Goal: Use online tool/utility: Utilize a website feature to perform a specific function

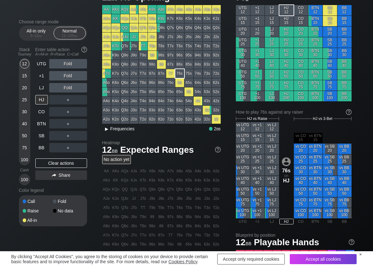
scroll to position [32, 0]
drag, startPoint x: 113, startPoint y: 127, endPoint x: 113, endPoint y: 123, distance: 3.8
click at [113, 126] on span "Frequencies" at bounding box center [122, 128] width 24 height 5
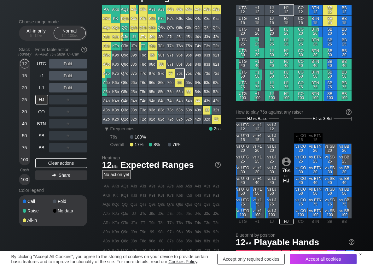
click at [23, 110] on div "30" at bounding box center [24, 111] width 9 height 9
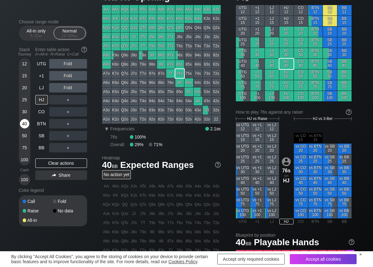
click at [27, 124] on div "40" at bounding box center [24, 123] width 9 height 9
click at [70, 77] on div "R ✕" at bounding box center [68, 75] width 12 height 9
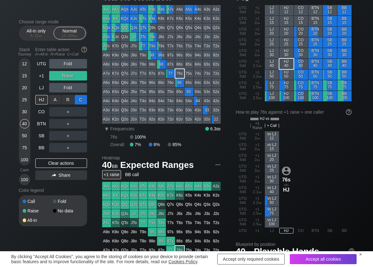
click at [78, 100] on div "C ✕" at bounding box center [81, 99] width 12 height 9
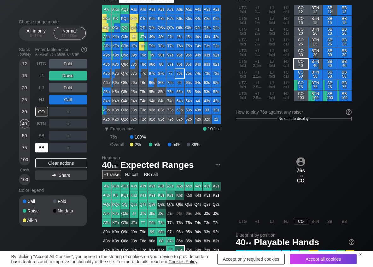
click at [37, 149] on div "BB" at bounding box center [41, 147] width 13 height 9
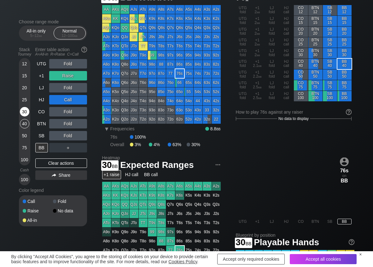
click at [24, 111] on div "30" at bounding box center [24, 111] width 9 height 9
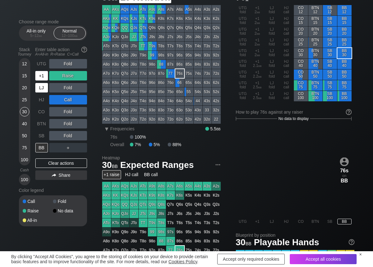
click at [44, 78] on div "+1" at bounding box center [41, 75] width 13 height 9
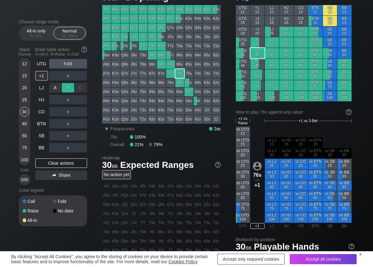
click at [69, 85] on div "R ✕" at bounding box center [68, 87] width 12 height 9
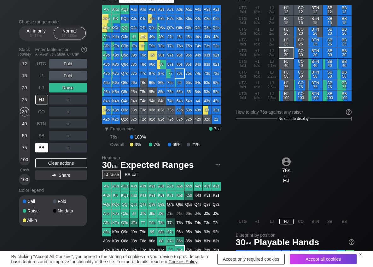
click at [42, 146] on div "BB" at bounding box center [41, 147] width 13 height 9
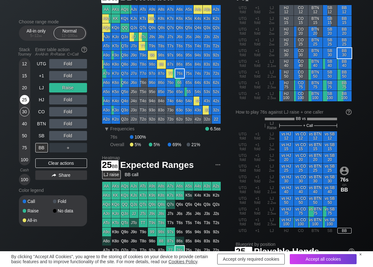
click at [22, 98] on div "25" at bounding box center [24, 99] width 9 height 9
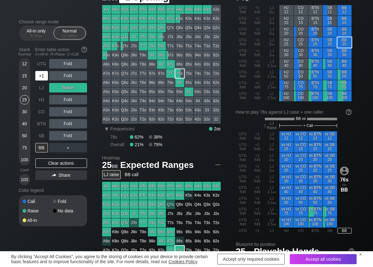
drag, startPoint x: 40, startPoint y: 81, endPoint x: 49, endPoint y: 80, distance: 9.2
click at [40, 80] on div "+1" at bounding box center [42, 76] width 14 height 12
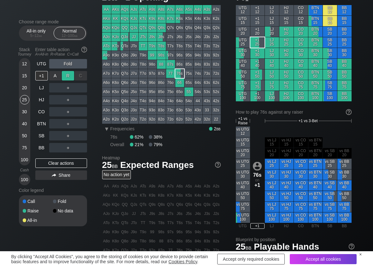
click at [64, 75] on div "R ✕" at bounding box center [68, 75] width 12 height 9
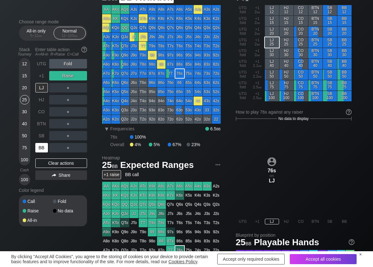
click at [38, 148] on div "BB" at bounding box center [41, 147] width 13 height 9
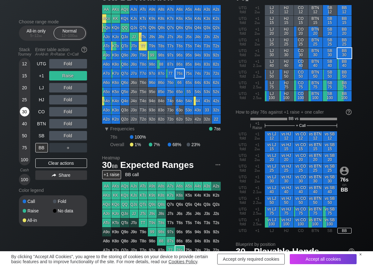
click at [29, 113] on div "30" at bounding box center [24, 111] width 9 height 9
click at [55, 138] on div "A ✕" at bounding box center [55, 135] width 12 height 9
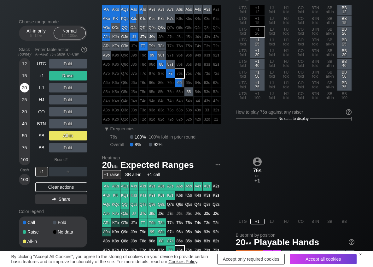
click at [24, 87] on div "20" at bounding box center [24, 87] width 9 height 9
click at [45, 189] on div "Clear actions" at bounding box center [61, 186] width 52 height 9
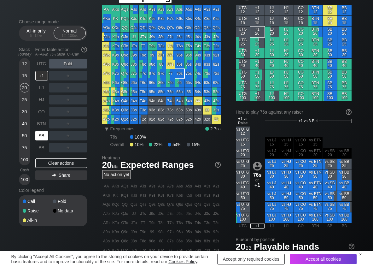
click at [42, 139] on div "SB" at bounding box center [41, 135] width 13 height 9
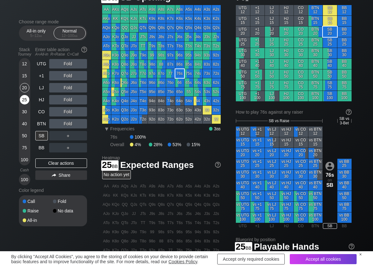
click at [23, 101] on div "25" at bounding box center [24, 99] width 9 height 9
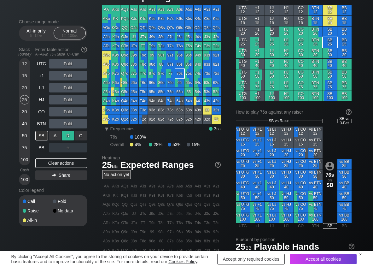
click at [69, 138] on div "R ✕" at bounding box center [68, 135] width 12 height 9
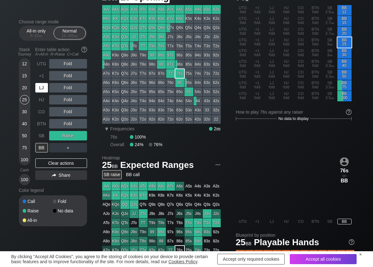
drag, startPoint x: 47, startPoint y: 90, endPoint x: 67, endPoint y: 94, distance: 20.2
click at [47, 90] on div "LJ" at bounding box center [41, 87] width 13 height 9
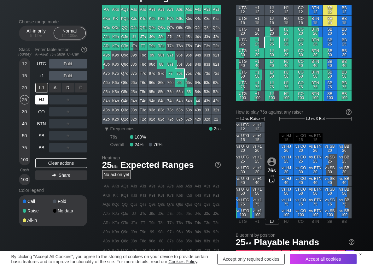
click at [64, 89] on div "R ✕" at bounding box center [68, 87] width 12 height 9
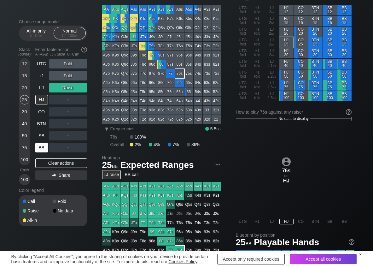
click at [38, 148] on div "BB" at bounding box center [41, 147] width 13 height 9
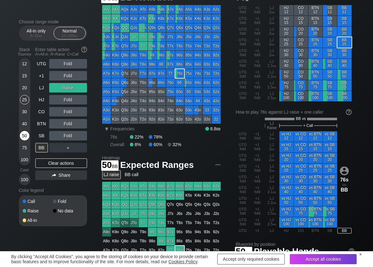
click at [22, 135] on div "50" at bounding box center [24, 135] width 9 height 9
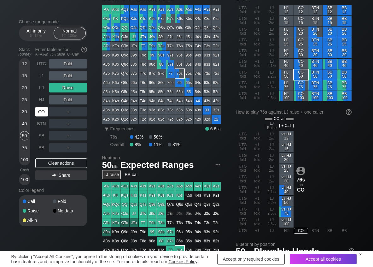
click at [39, 109] on div "CO" at bounding box center [41, 111] width 13 height 9
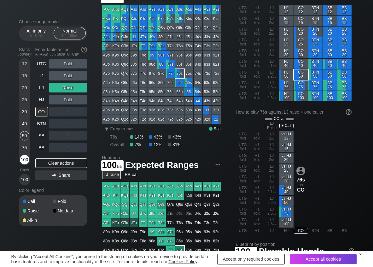
click at [26, 160] on div "100" at bounding box center [24, 159] width 9 height 9
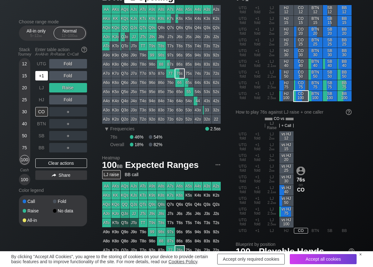
click at [45, 78] on div "+1" at bounding box center [41, 75] width 13 height 9
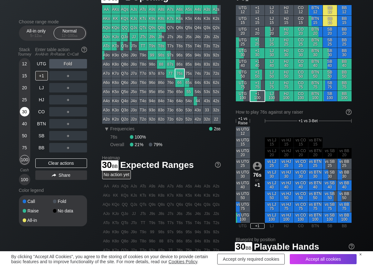
click at [25, 111] on div "30" at bounding box center [24, 111] width 9 height 9
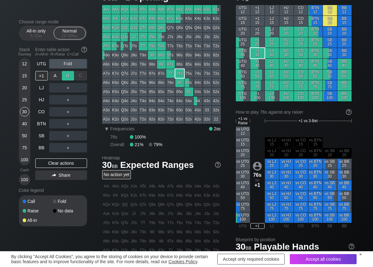
click at [67, 75] on div "R ✕" at bounding box center [68, 75] width 12 height 9
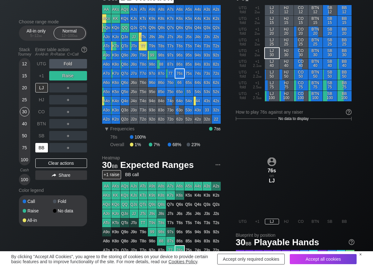
click at [43, 149] on div "BB" at bounding box center [41, 147] width 13 height 9
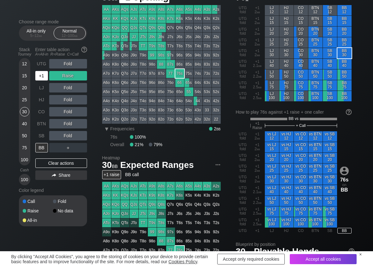
drag, startPoint x: 47, startPoint y: 75, endPoint x: 44, endPoint y: 80, distance: 6.1
click at [45, 76] on div "+1" at bounding box center [41, 75] width 13 height 9
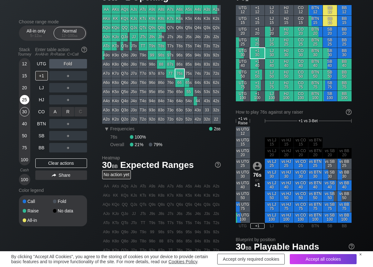
click at [66, 110] on div "R ✕" at bounding box center [68, 111] width 12 height 9
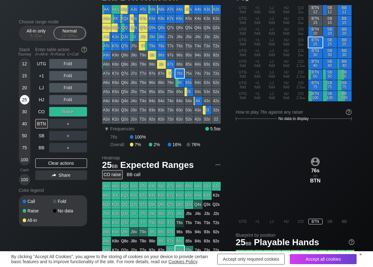
click at [22, 98] on div "25" at bounding box center [24, 99] width 9 height 9
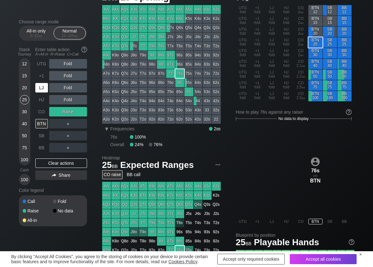
click at [42, 86] on div "LJ" at bounding box center [41, 87] width 13 height 9
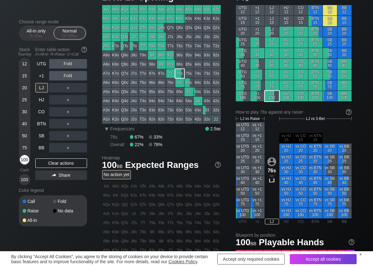
click at [23, 160] on div "100" at bounding box center [24, 159] width 9 height 9
drag, startPoint x: 66, startPoint y: 82, endPoint x: 78, endPoint y: 96, distance: 18.3
click at [69, 88] on div "R ✕" at bounding box center [68, 87] width 12 height 9
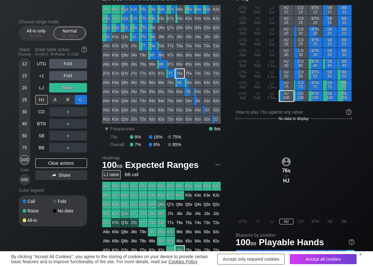
click at [80, 97] on div "C ✕" at bounding box center [81, 99] width 12 height 9
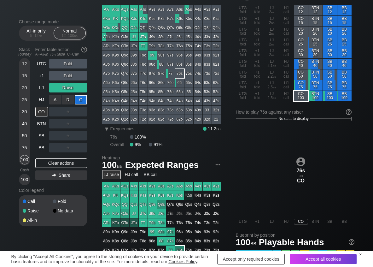
click at [69, 100] on div "R ✕" at bounding box center [68, 99] width 12 height 9
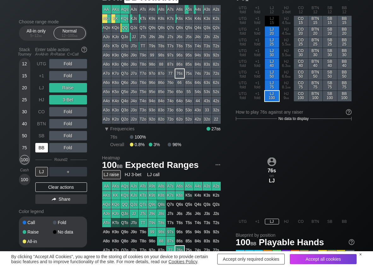
click at [42, 147] on div "BB" at bounding box center [41, 147] width 13 height 9
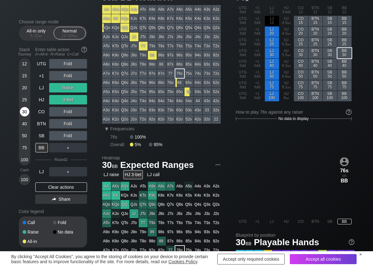
click at [24, 111] on div "30" at bounding box center [24, 111] width 9 height 9
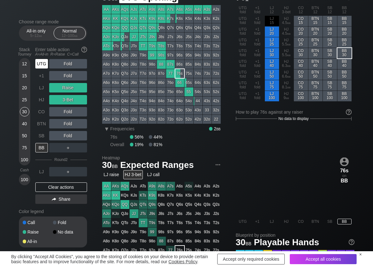
click at [42, 66] on div "UTG" at bounding box center [41, 63] width 13 height 9
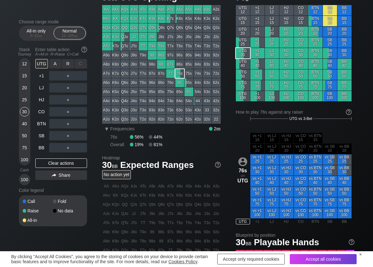
click at [67, 67] on div "R ✕" at bounding box center [68, 63] width 12 height 9
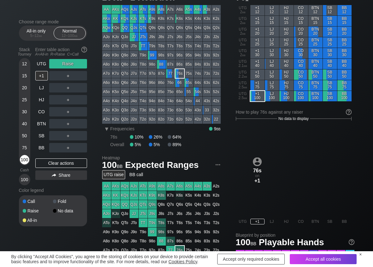
click at [25, 158] on div "100" at bounding box center [24, 159] width 9 height 9
click at [67, 75] on div "R ✕" at bounding box center [68, 75] width 12 height 9
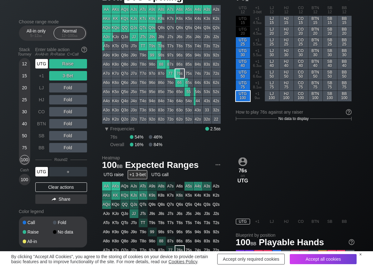
click at [44, 68] on div "UTG" at bounding box center [41, 63] width 13 height 9
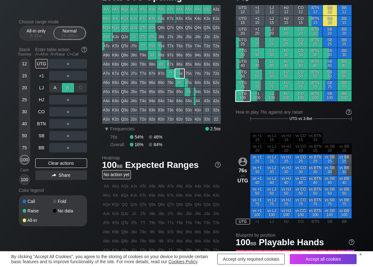
click at [67, 88] on div "R ✕" at bounding box center [68, 87] width 12 height 9
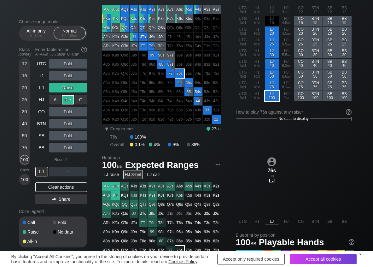
click at [69, 99] on div "R ✕" at bounding box center [68, 99] width 12 height 9
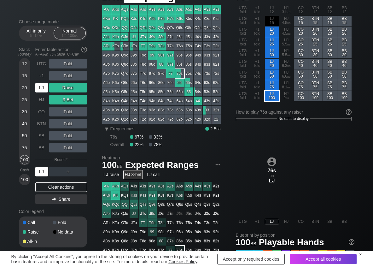
click at [44, 88] on div "LJ" at bounding box center [41, 87] width 13 height 9
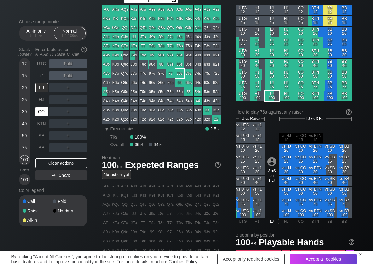
click at [44, 113] on div "CO" at bounding box center [41, 111] width 13 height 9
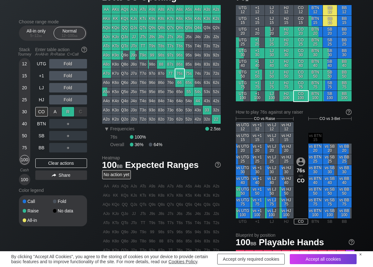
click at [65, 109] on div "R ✕" at bounding box center [68, 111] width 12 height 9
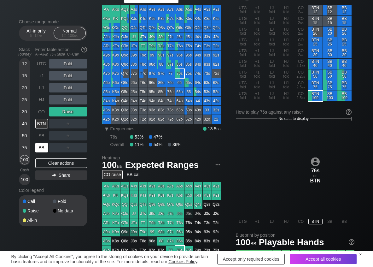
click at [42, 152] on div "BB" at bounding box center [41, 147] width 13 height 9
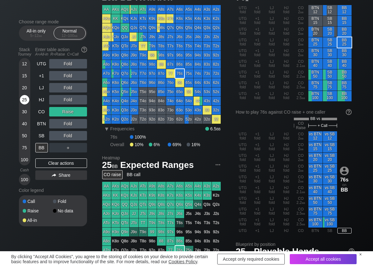
click at [22, 99] on div "25" at bounding box center [24, 99] width 9 height 9
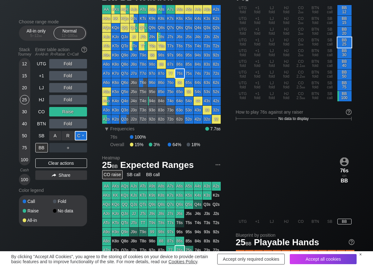
click at [79, 134] on div "C ✕" at bounding box center [81, 135] width 12 height 9
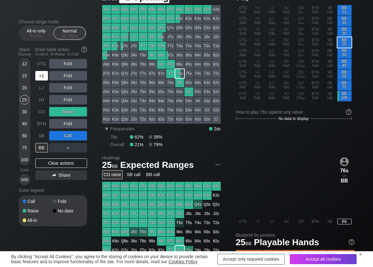
click at [46, 77] on div "+1" at bounding box center [41, 75] width 13 height 9
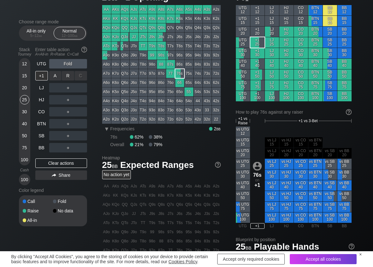
click at [67, 79] on div "R ✕" at bounding box center [68, 75] width 12 height 9
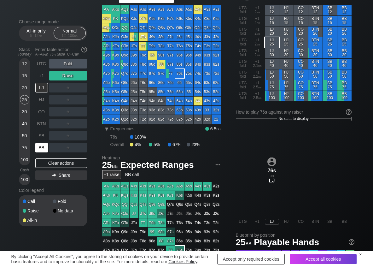
click at [45, 148] on div "BB" at bounding box center [41, 147] width 13 height 9
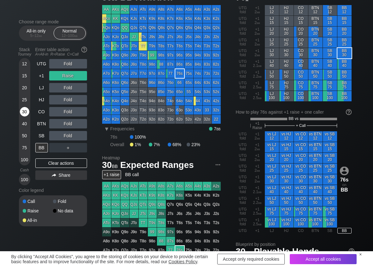
click at [27, 113] on div "30" at bounding box center [24, 111] width 9 height 9
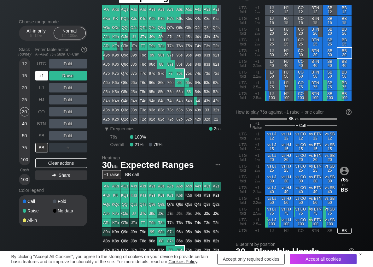
click at [42, 78] on div "+1" at bounding box center [41, 75] width 13 height 9
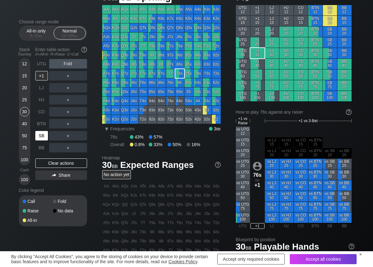
click at [39, 135] on div "SB" at bounding box center [41, 135] width 13 height 9
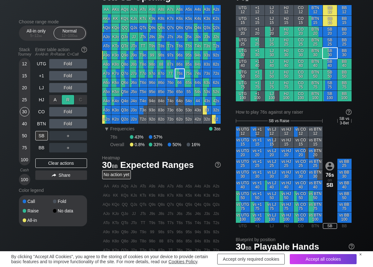
drag, startPoint x: 66, startPoint y: 96, endPoint x: 75, endPoint y: 107, distance: 13.6
click at [66, 97] on div "R ✕" at bounding box center [68, 99] width 12 height 9
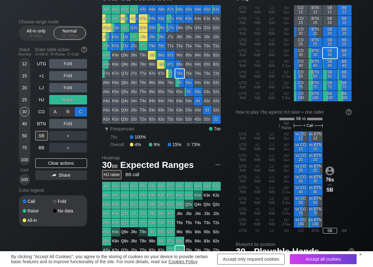
click at [81, 111] on div "C ✕" at bounding box center [81, 111] width 12 height 9
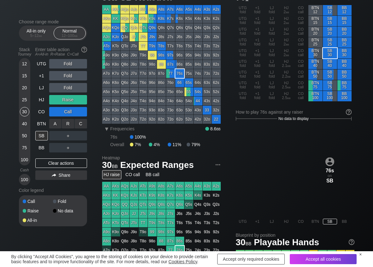
click at [83, 126] on div "C ✕" at bounding box center [81, 123] width 12 height 9
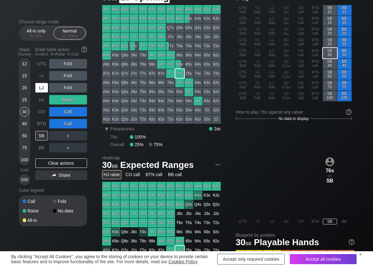
click at [43, 93] on div "LJ" at bounding box center [42, 88] width 14 height 12
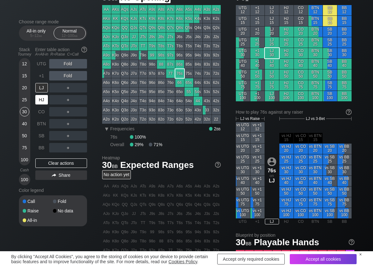
click at [41, 98] on div "HJ" at bounding box center [41, 99] width 13 height 9
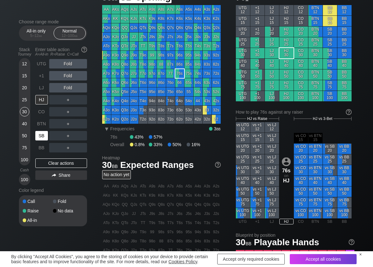
click at [40, 140] on div "SB" at bounding box center [42, 136] width 14 height 12
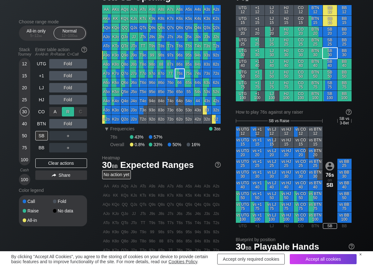
click at [71, 113] on div "R ✕" at bounding box center [68, 111] width 12 height 9
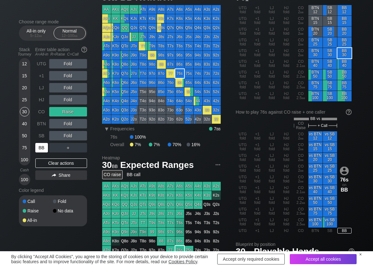
click at [42, 147] on div "BB" at bounding box center [41, 147] width 13 height 9
click at [51, 135] on div "A ✕" at bounding box center [55, 135] width 12 height 9
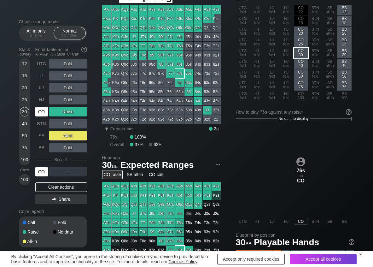
click at [39, 115] on div "CO" at bounding box center [41, 111] width 13 height 9
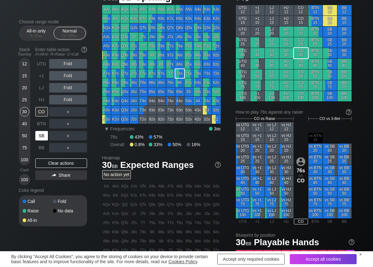
click at [43, 136] on div "SB" at bounding box center [41, 135] width 13 height 9
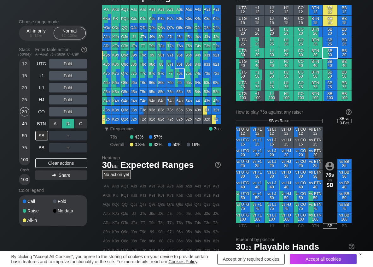
click at [64, 124] on div "R ✕" at bounding box center [68, 123] width 12 height 9
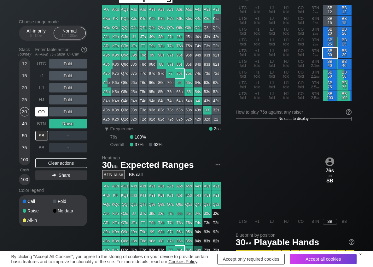
click at [39, 113] on div "CO" at bounding box center [41, 111] width 13 height 9
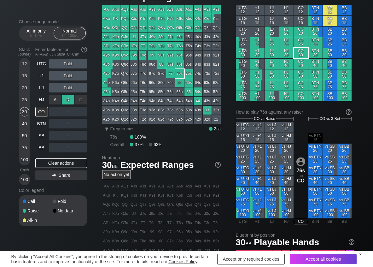
click at [66, 101] on div "R ✕" at bounding box center [68, 99] width 12 height 9
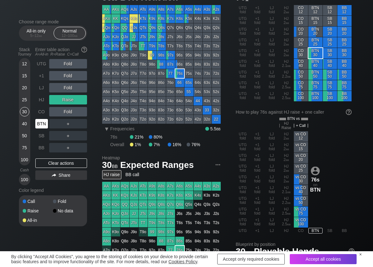
click at [40, 125] on div "BTN" at bounding box center [41, 123] width 13 height 9
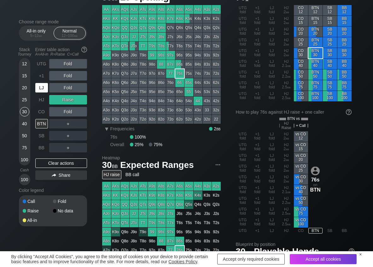
drag, startPoint x: 44, startPoint y: 87, endPoint x: 65, endPoint y: 87, distance: 20.5
click at [45, 87] on div "LJ" at bounding box center [41, 87] width 13 height 9
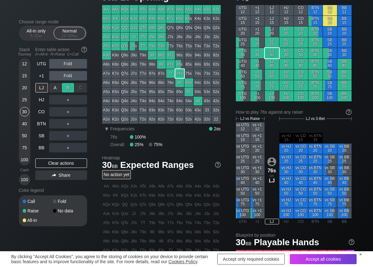
click at [72, 89] on div "R ✕" at bounding box center [68, 87] width 12 height 9
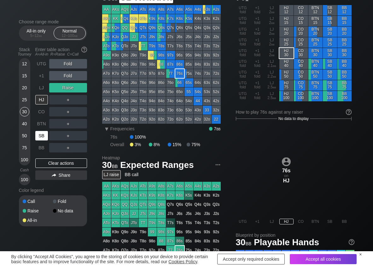
click at [39, 136] on div "SB" at bounding box center [41, 135] width 13 height 9
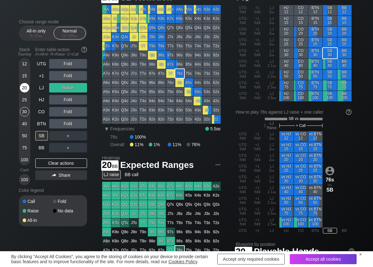
click at [26, 87] on div "20" at bounding box center [24, 87] width 9 height 9
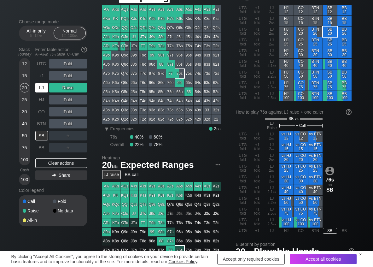
click at [48, 86] on div "LJ" at bounding box center [41, 87] width 13 height 9
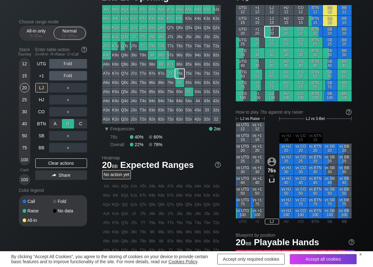
click at [67, 125] on div "R ✕" at bounding box center [68, 123] width 12 height 9
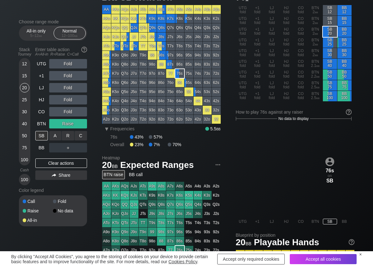
click at [60, 134] on div "A ✕" at bounding box center [55, 135] width 12 height 9
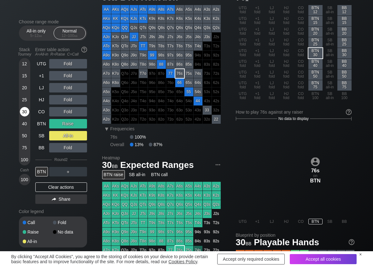
click at [25, 114] on div "30" at bounding box center [24, 111] width 9 height 9
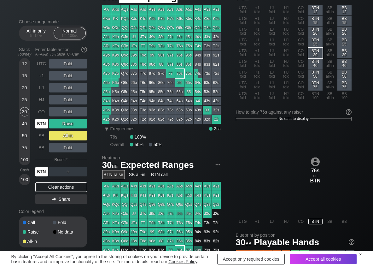
click at [38, 125] on div "BTN" at bounding box center [41, 123] width 13 height 9
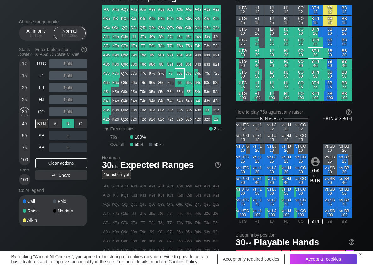
click at [62, 124] on div "R ✕" at bounding box center [68, 123] width 12 height 9
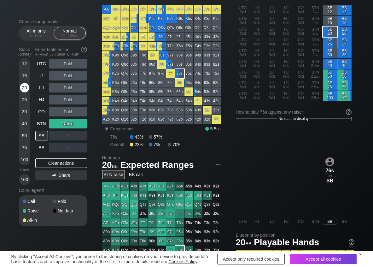
click at [24, 87] on div "20" at bounding box center [24, 87] width 9 height 9
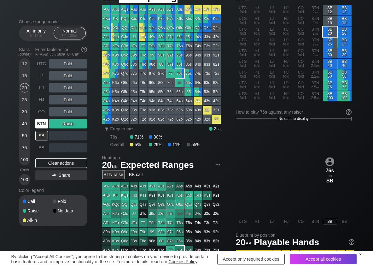
click at [40, 126] on div "BTN" at bounding box center [41, 123] width 13 height 9
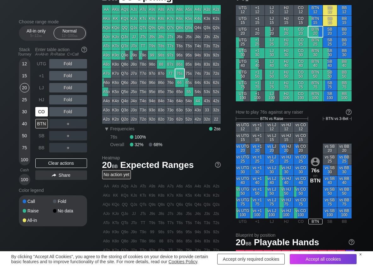
click at [46, 113] on div "CO" at bounding box center [41, 111] width 13 height 9
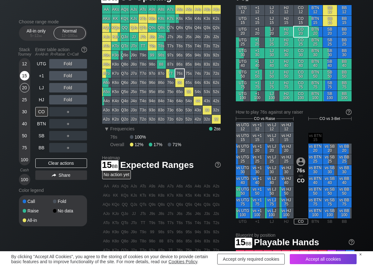
click at [24, 78] on div "15" at bounding box center [24, 75] width 9 height 9
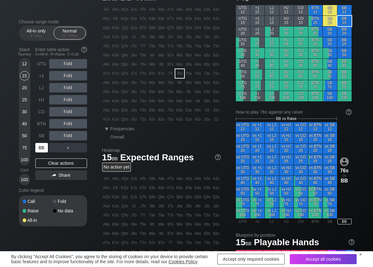
click at [39, 146] on div "BB" at bounding box center [41, 147] width 13 height 9
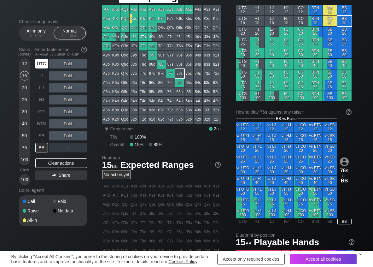
click at [43, 63] on div "UTG" at bounding box center [41, 63] width 13 height 9
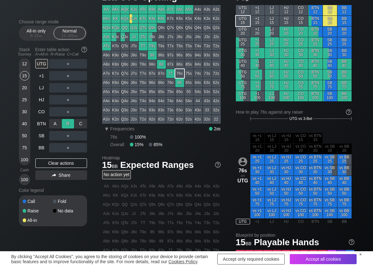
click at [71, 122] on div "R ✕" at bounding box center [68, 123] width 12 height 9
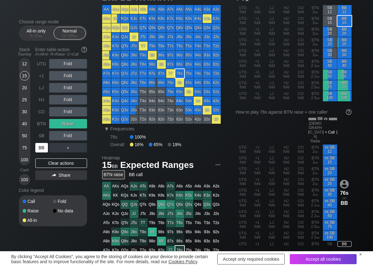
click at [43, 148] on div "BB" at bounding box center [41, 147] width 13 height 9
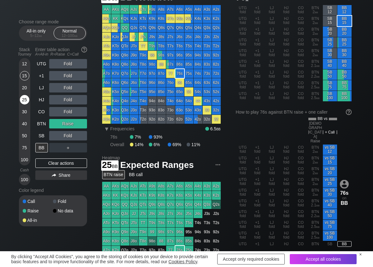
click at [23, 100] on div "25" at bounding box center [24, 99] width 9 height 9
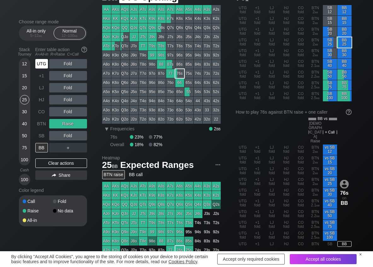
click at [45, 64] on div "UTG" at bounding box center [41, 63] width 13 height 9
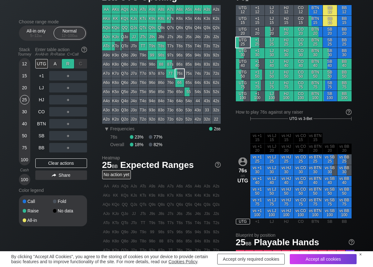
click at [64, 64] on div "R ✕" at bounding box center [68, 63] width 12 height 9
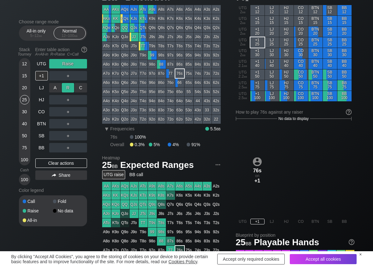
click at [64, 90] on div "R ✕" at bounding box center [68, 87] width 12 height 9
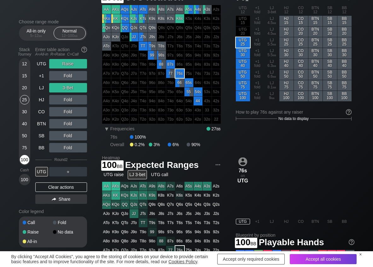
click at [26, 159] on div "100" at bounding box center [24, 159] width 9 height 9
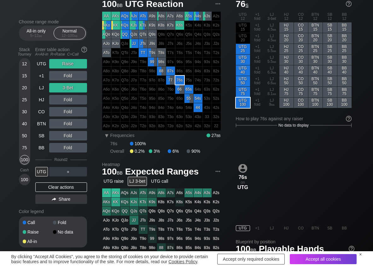
scroll to position [32, 0]
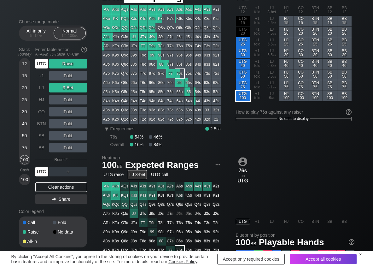
click at [44, 63] on div "UTG" at bounding box center [41, 63] width 13 height 9
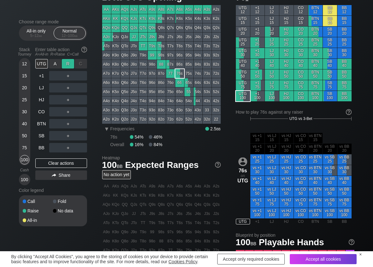
click at [64, 62] on div "R ✕" at bounding box center [68, 63] width 12 height 9
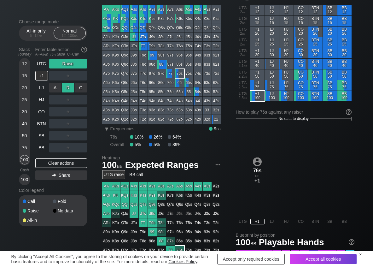
click at [66, 84] on div "R ✕" at bounding box center [68, 87] width 12 height 9
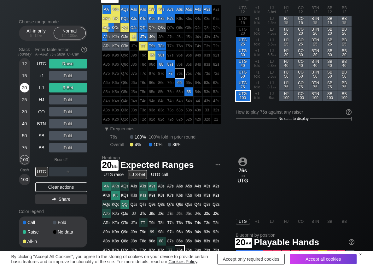
click at [27, 88] on div "20" at bounding box center [24, 87] width 9 height 9
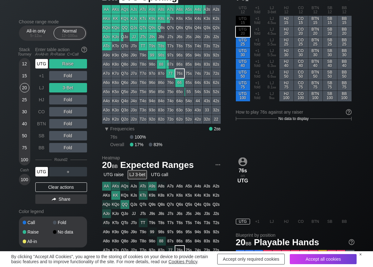
click at [43, 62] on div "UTG" at bounding box center [41, 63] width 13 height 9
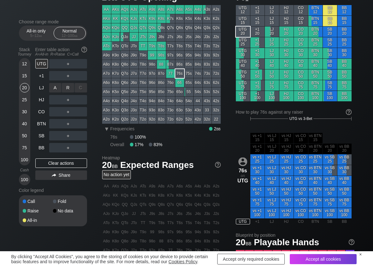
click at [65, 89] on div "R ✕" at bounding box center [68, 87] width 12 height 9
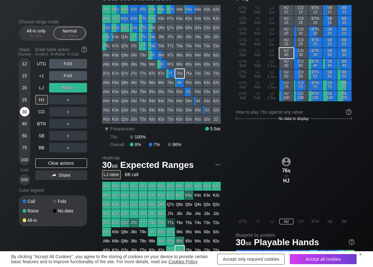
click at [26, 110] on div "30" at bounding box center [24, 111] width 9 height 9
click at [43, 89] on div "LJ" at bounding box center [41, 87] width 13 height 9
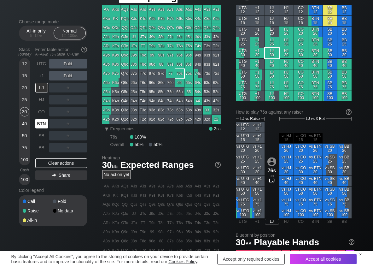
click at [42, 123] on div "BTN" at bounding box center [41, 123] width 13 height 9
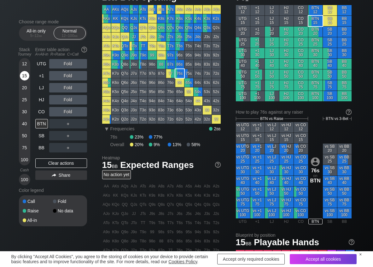
click at [24, 74] on div "15" at bounding box center [24, 75] width 9 height 9
click at [55, 135] on div "A ✕" at bounding box center [55, 135] width 12 height 9
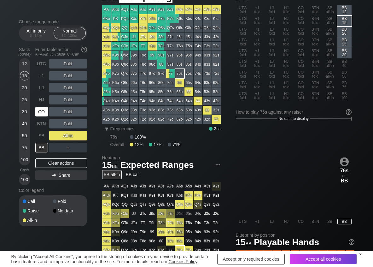
click at [41, 111] on div "CO" at bounding box center [41, 111] width 13 height 9
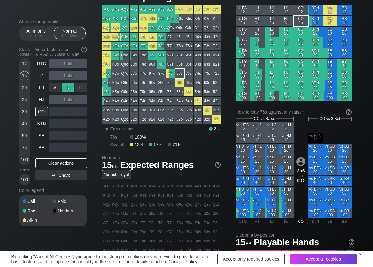
click at [65, 86] on div "R ✕" at bounding box center [68, 87] width 12 height 9
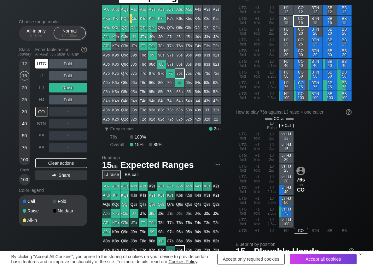
click at [45, 68] on div "UTG" at bounding box center [41, 63] width 13 height 9
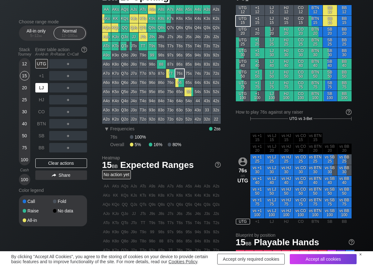
click at [39, 84] on div "LJ" at bounding box center [41, 87] width 13 height 9
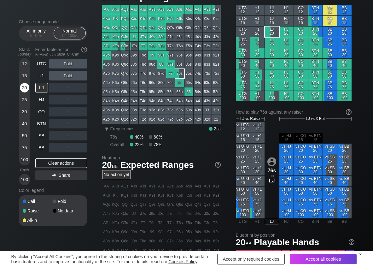
click at [27, 86] on div "20" at bounding box center [24, 87] width 9 height 9
click at [67, 88] on div "R ✕" at bounding box center [68, 87] width 12 height 9
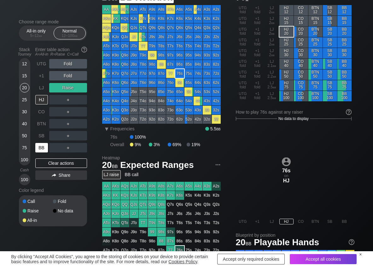
click at [40, 148] on div "BB" at bounding box center [41, 147] width 13 height 9
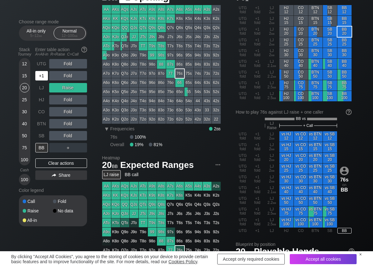
click at [41, 78] on div "+1" at bounding box center [41, 75] width 13 height 9
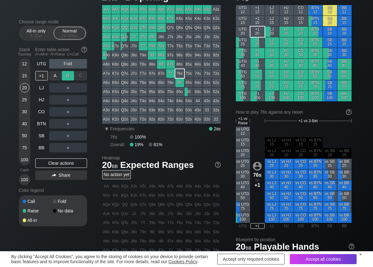
click at [71, 76] on div "R ✕" at bounding box center [68, 75] width 12 height 9
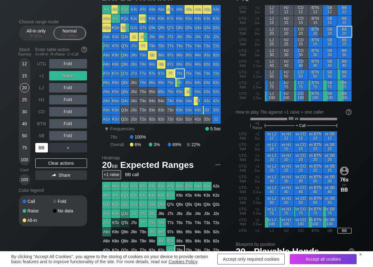
click at [40, 146] on div "BB" at bounding box center [41, 147] width 13 height 9
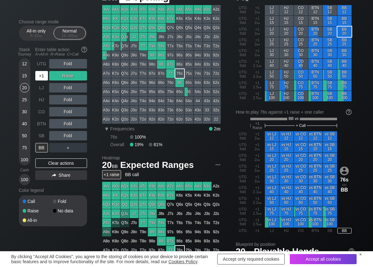
click at [42, 79] on div "+1" at bounding box center [41, 75] width 13 height 9
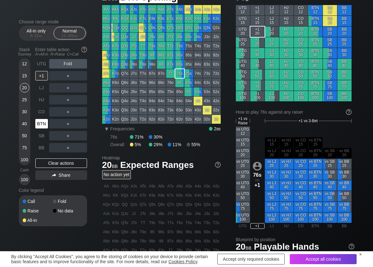
click at [46, 124] on div "BTN" at bounding box center [41, 123] width 13 height 9
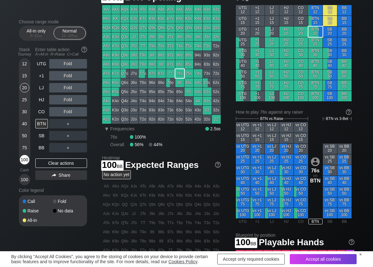
click at [22, 160] on div "100" at bounding box center [24, 159] width 9 height 9
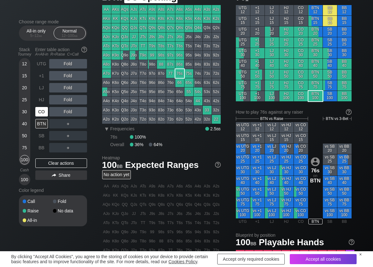
click at [38, 109] on div "CO" at bounding box center [41, 111] width 13 height 9
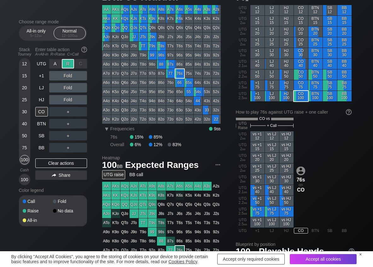
click at [64, 65] on div "R ✕" at bounding box center [68, 63] width 12 height 9
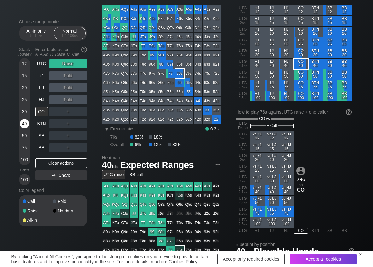
click at [26, 122] on div "40" at bounding box center [24, 123] width 9 height 9
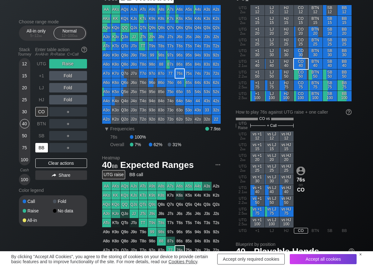
click at [42, 148] on div "BB" at bounding box center [41, 147] width 13 height 9
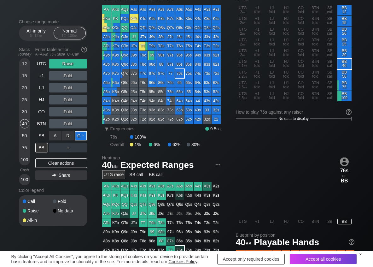
click at [85, 136] on div "C ✕" at bounding box center [81, 135] width 12 height 9
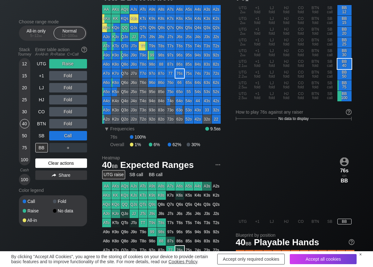
click at [84, 164] on div "Clear actions" at bounding box center [61, 162] width 52 height 9
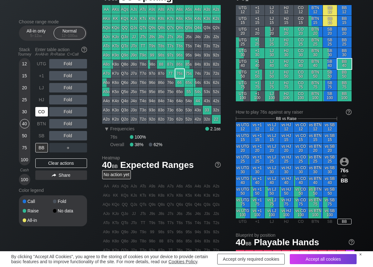
click at [47, 112] on div "CO" at bounding box center [41, 111] width 13 height 9
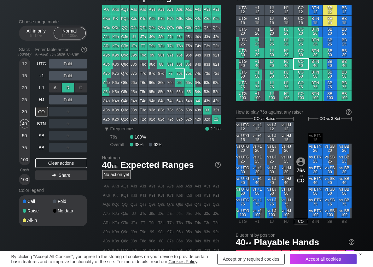
click at [65, 87] on div "R ✕" at bounding box center [68, 87] width 12 height 9
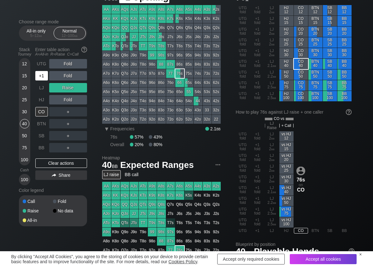
click at [40, 77] on div "+1" at bounding box center [41, 75] width 13 height 9
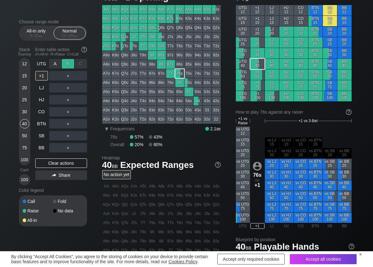
drag, startPoint x: 64, startPoint y: 64, endPoint x: 66, endPoint y: 68, distance: 4.9
click at [65, 64] on div "R ✕" at bounding box center [68, 63] width 12 height 9
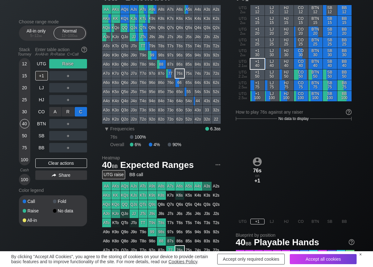
click at [76, 111] on div "C ✕" at bounding box center [81, 111] width 12 height 9
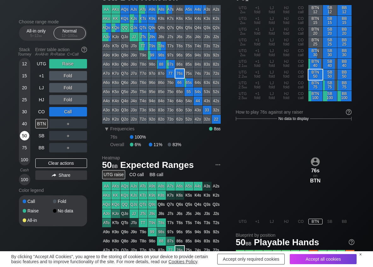
click at [26, 134] on div "50" at bounding box center [24, 135] width 9 height 9
click at [79, 125] on div "C ✕" at bounding box center [81, 123] width 12 height 9
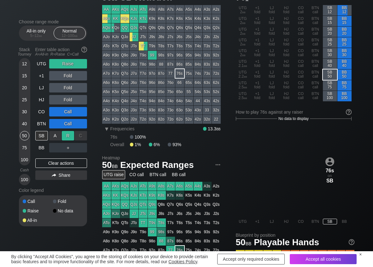
click at [69, 138] on div "R ✕" at bounding box center [68, 135] width 12 height 9
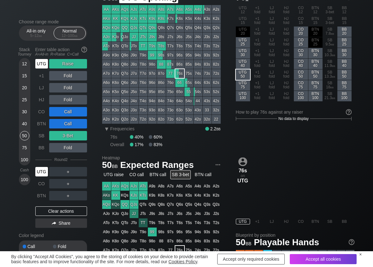
click at [43, 68] on div "UTG" at bounding box center [41, 63] width 13 height 9
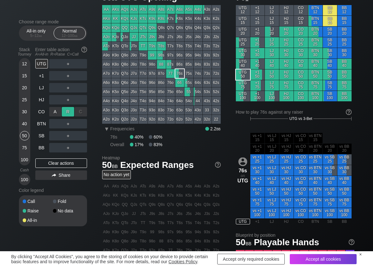
click at [64, 109] on div "R ✕" at bounding box center [68, 111] width 12 height 9
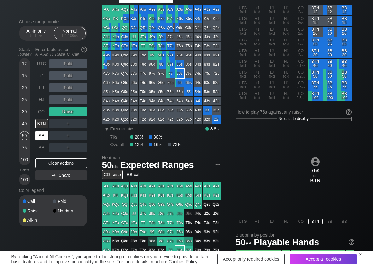
click at [39, 134] on div "SB" at bounding box center [41, 135] width 13 height 9
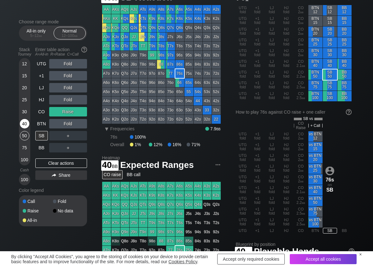
click at [24, 122] on div "40" at bounding box center [24, 123] width 9 height 9
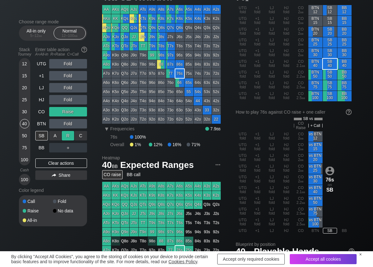
click at [65, 136] on div "R ✕" at bounding box center [68, 135] width 12 height 9
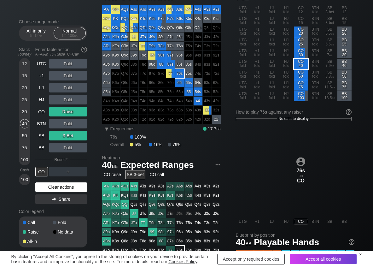
click at [43, 188] on div "Clear actions" at bounding box center [61, 186] width 52 height 9
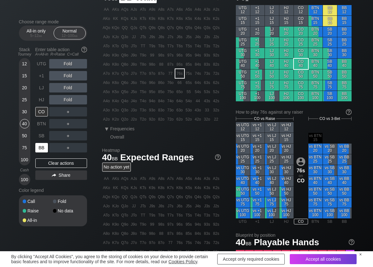
click at [43, 146] on div "BB" at bounding box center [41, 147] width 13 height 9
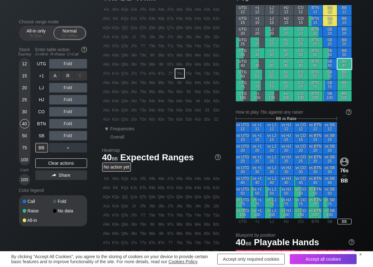
click at [66, 77] on div "R ✕" at bounding box center [68, 75] width 12 height 9
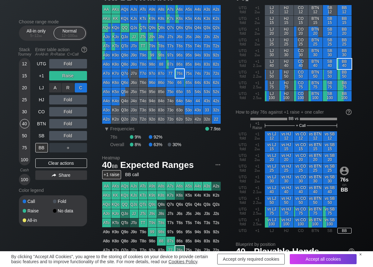
click at [81, 84] on div "C ✕" at bounding box center [81, 87] width 12 height 9
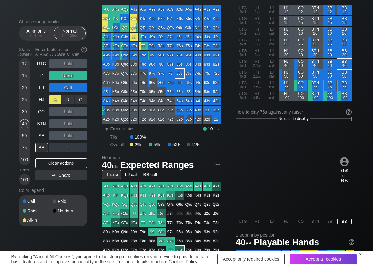
click at [52, 101] on div "A ✕" at bounding box center [55, 99] width 12 height 9
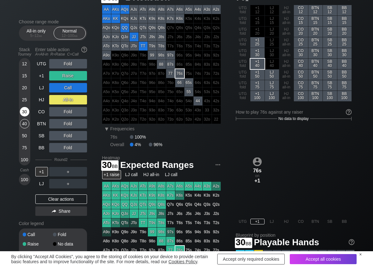
click at [22, 108] on div "30" at bounding box center [24, 111] width 9 height 9
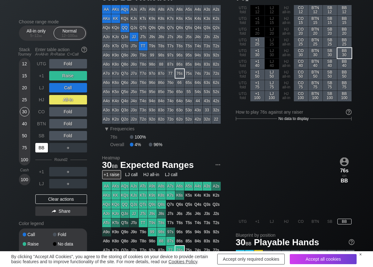
click at [39, 147] on div "BB" at bounding box center [41, 147] width 13 height 9
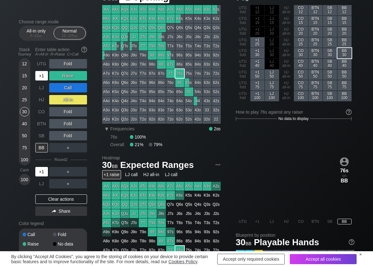
click at [40, 74] on div "+1" at bounding box center [41, 75] width 13 height 9
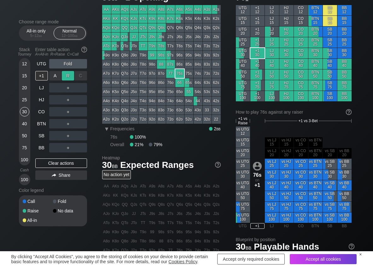
drag, startPoint x: 65, startPoint y: 77, endPoint x: 52, endPoint y: 94, distance: 21.2
click at [65, 77] on div "R ✕" at bounding box center [68, 75] width 12 height 9
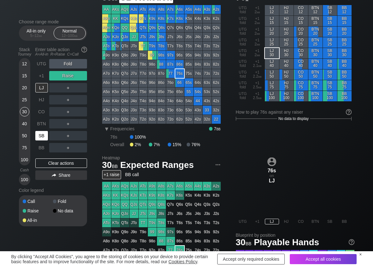
click at [40, 136] on div "SB" at bounding box center [41, 135] width 13 height 9
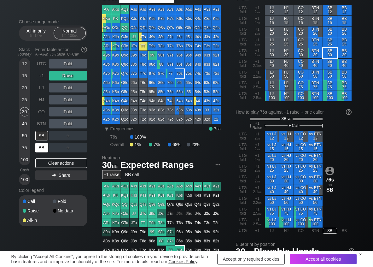
drag, startPoint x: 43, startPoint y: 145, endPoint x: 42, endPoint y: 159, distance: 13.3
click at [43, 148] on div "BB" at bounding box center [41, 147] width 13 height 9
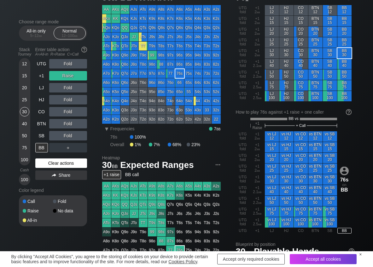
click at [43, 164] on div "Clear actions" at bounding box center [61, 162] width 52 height 9
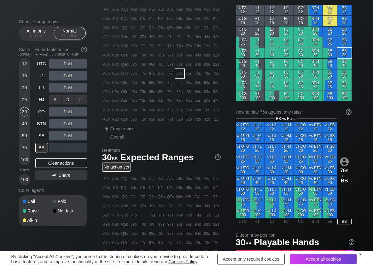
click at [66, 101] on div "R ✕" at bounding box center [68, 99] width 12 height 9
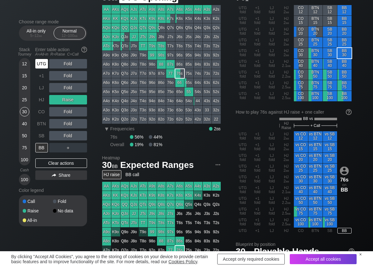
click at [44, 62] on div "UTG" at bounding box center [41, 63] width 13 height 9
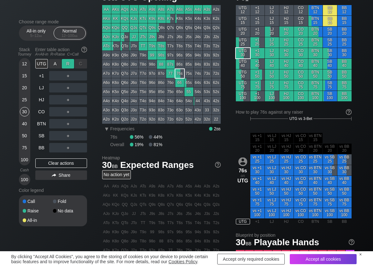
click at [67, 66] on div "R ✕" at bounding box center [68, 63] width 12 height 9
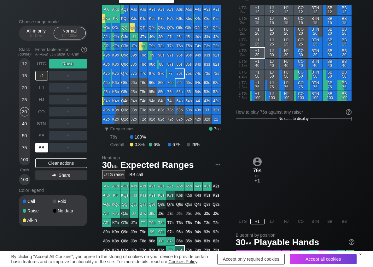
click at [39, 152] on div "BB" at bounding box center [41, 147] width 13 height 9
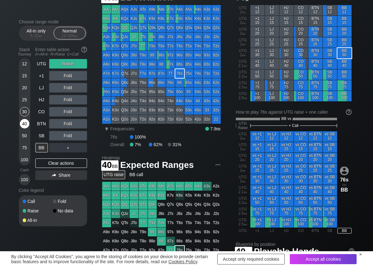
click at [22, 126] on div "40" at bounding box center [24, 123] width 9 height 9
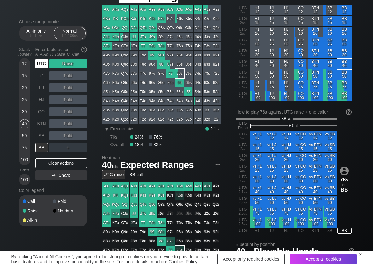
drag, startPoint x: 42, startPoint y: 63, endPoint x: 49, endPoint y: 67, distance: 8.4
click at [45, 64] on div "UTG" at bounding box center [41, 63] width 13 height 9
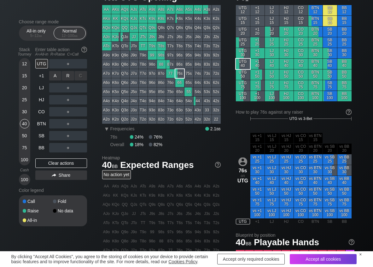
click at [64, 76] on div "R ✕" at bounding box center [68, 75] width 12 height 9
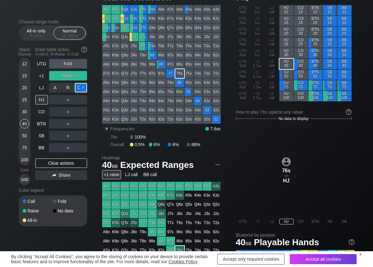
click at [77, 87] on div "C ✕" at bounding box center [81, 87] width 12 height 9
click at [82, 133] on div "C ✕" at bounding box center [81, 135] width 12 height 9
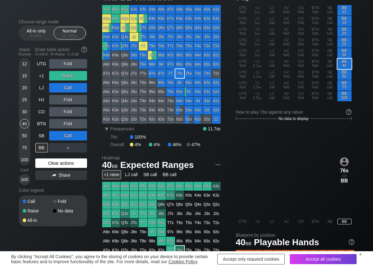
click at [46, 163] on div "Clear actions" at bounding box center [61, 162] width 52 height 9
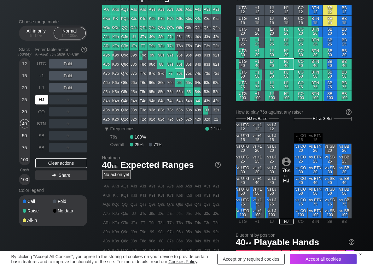
click at [41, 101] on div "HJ" at bounding box center [41, 99] width 13 height 9
click at [67, 99] on div "R ✕" at bounding box center [68, 99] width 12 height 9
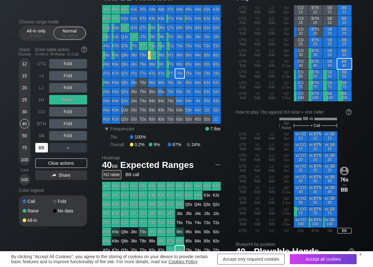
click at [41, 145] on div "BB" at bounding box center [41, 147] width 13 height 9
click at [56, 146] on div "A ✕" at bounding box center [55, 147] width 12 height 9
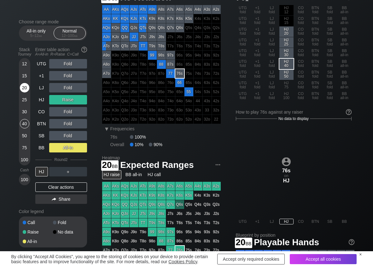
click at [24, 88] on div "20" at bounding box center [24, 87] width 9 height 9
